Goal: Task Accomplishment & Management: Use online tool/utility

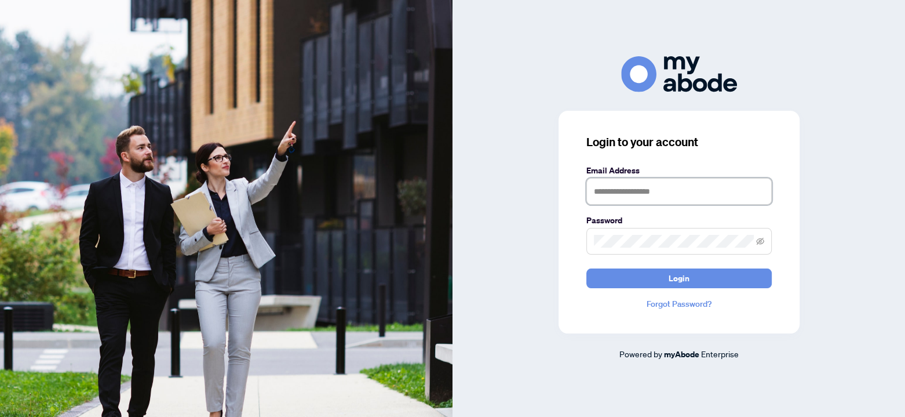
click at [640, 187] on input "text" at bounding box center [678, 191] width 185 height 27
type input "**********"
drag, startPoint x: 654, startPoint y: 193, endPoint x: 574, endPoint y: 192, distance: 79.9
click at [574, 192] on div "**********" at bounding box center [678, 222] width 241 height 222
click at [604, 237] on span at bounding box center [678, 241] width 185 height 27
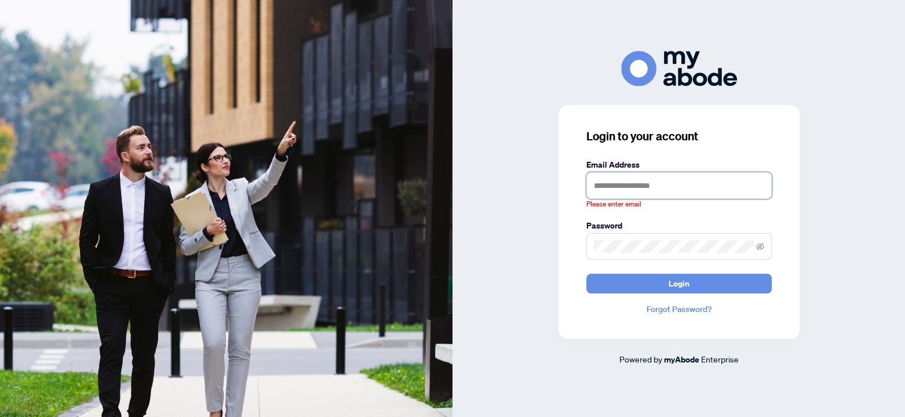
click at [604, 187] on input "text" at bounding box center [678, 185] width 185 height 27
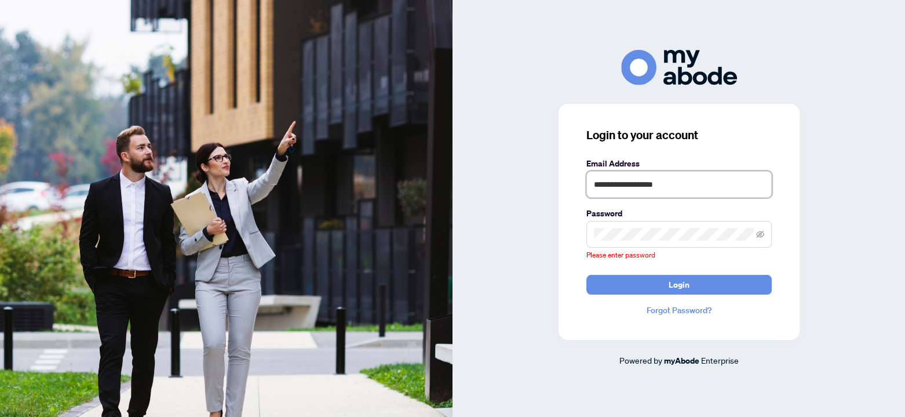
type input "**********"
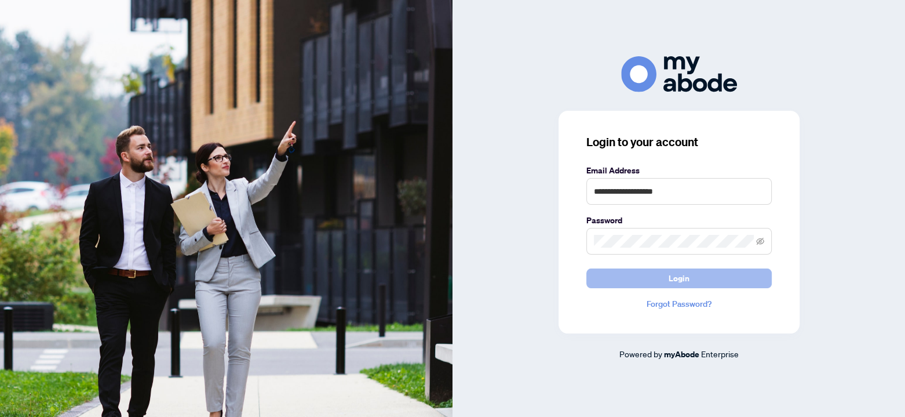
click at [662, 277] on button "Login" at bounding box center [678, 278] width 185 height 20
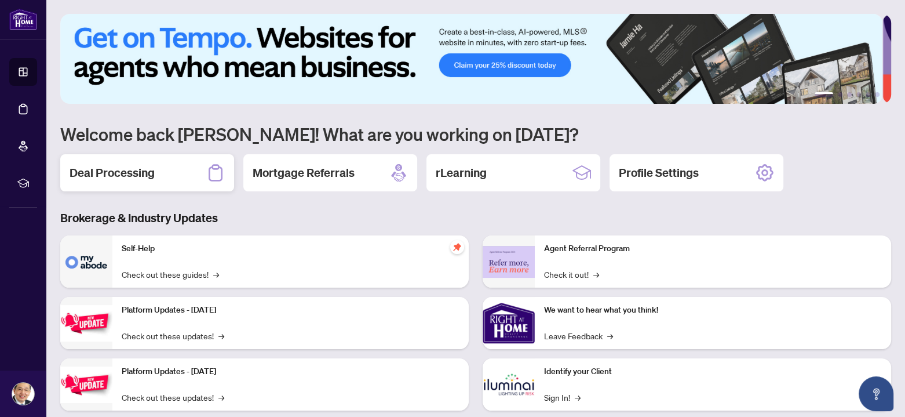
click at [127, 170] on h2 "Deal Processing" at bounding box center [112, 173] width 85 height 16
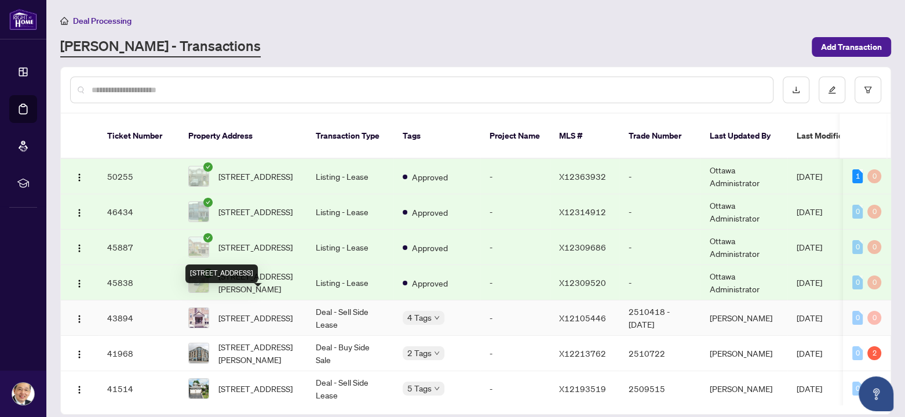
click at [244, 311] on span "[STREET_ADDRESS]" at bounding box center [255, 317] width 74 height 13
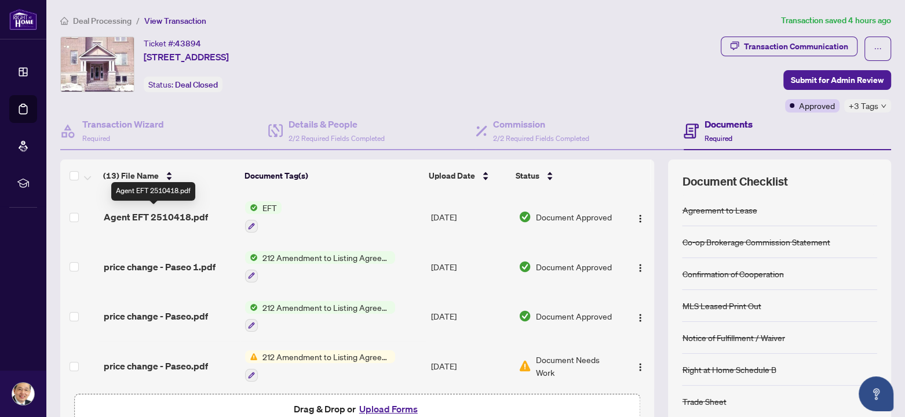
click at [158, 211] on span "Agent EFT 2510418.pdf" at bounding box center [156, 217] width 104 height 14
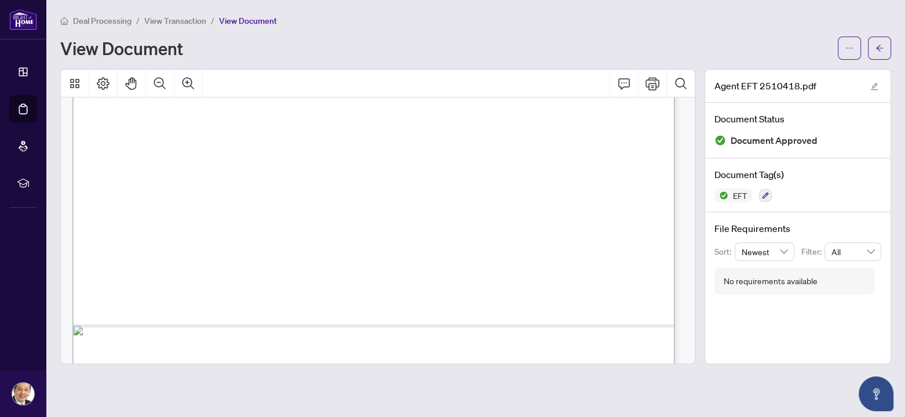
scroll to position [536, 0]
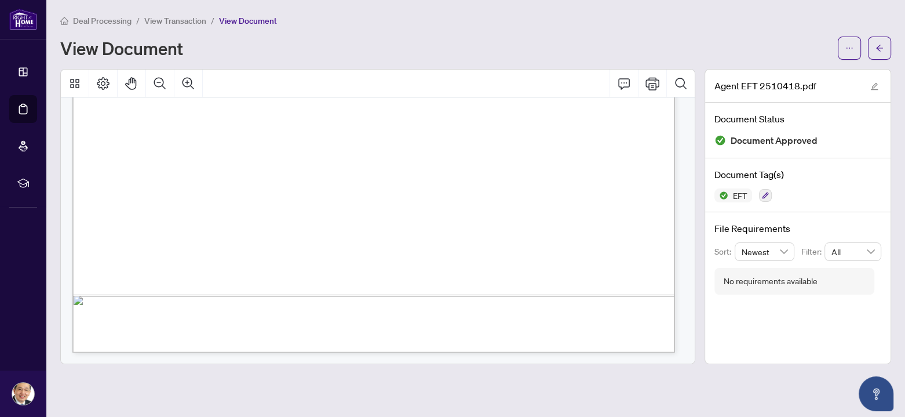
drag, startPoint x: 695, startPoint y: 308, endPoint x: 697, endPoint y: 134, distance: 173.8
click at [697, 134] on div at bounding box center [378, 216] width 644 height 295
click at [468, 28] on div "Deal Processing / View Transaction / View Document View Document" at bounding box center [475, 37] width 831 height 46
click at [105, 18] on span "Deal Processing" at bounding box center [102, 21] width 59 height 10
